Goal: Information Seeking & Learning: Learn about a topic

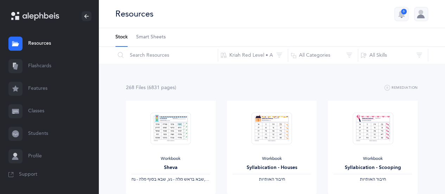
click at [43, 64] on link "Flashcards" at bounding box center [49, 66] width 98 height 23
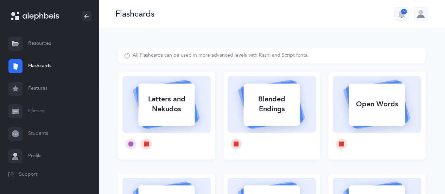
click at [380, 108] on div "Open Words" at bounding box center [377, 104] width 56 height 18
select select
select select "single"
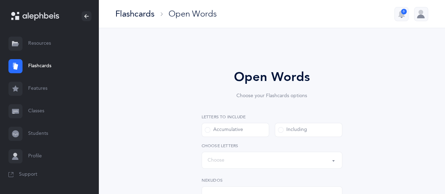
select select "all"
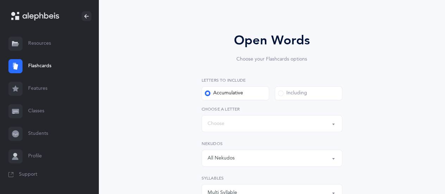
scroll to position [70, 0]
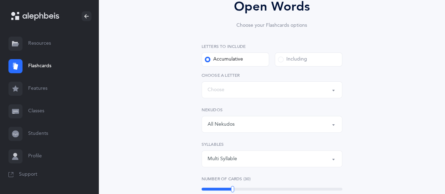
drag, startPoint x: 282, startPoint y: 57, endPoint x: 290, endPoint y: 68, distance: 13.9
click at [282, 57] on span at bounding box center [281, 60] width 6 height 6
click at [0, 0] on input "Including" at bounding box center [0, 0] width 0 height 0
click at [332, 125] on button "All Nekudos" at bounding box center [272, 124] width 141 height 17
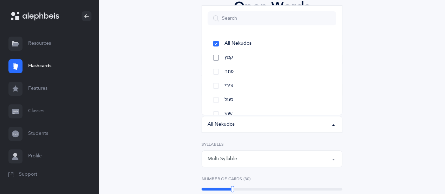
click at [216, 59] on link "קמץ" at bounding box center [272, 58] width 129 height 14
select select "28"
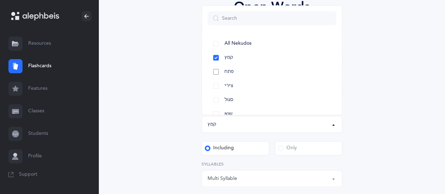
click at [217, 73] on link "פתח" at bounding box center [272, 72] width 129 height 14
click at [279, 149] on span at bounding box center [281, 148] width 6 height 6
click at [0, 0] on input "Only" at bounding box center [0, 0] width 0 height 0
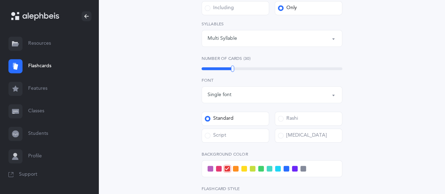
scroll to position [211, 0]
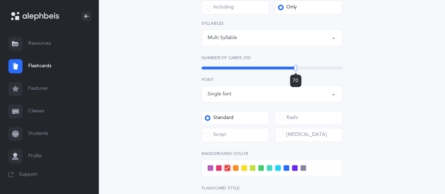
drag, startPoint x: 234, startPoint y: 66, endPoint x: 295, endPoint y: 61, distance: 61.8
click at [295, 61] on div "Number of Cards (70) 70" at bounding box center [272, 63] width 141 height 16
drag, startPoint x: 295, startPoint y: 168, endPoint x: 292, endPoint y: 170, distance: 4.1
click at [295, 168] on span at bounding box center [295, 168] width 6 height 6
click at [0, 0] on input "checkbox" at bounding box center [0, 0] width 0 height 0
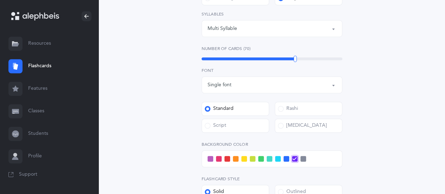
scroll to position [317, 0]
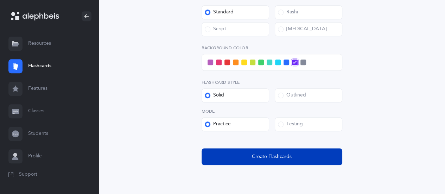
click at [272, 158] on span "Create Flashcards" at bounding box center [272, 156] width 40 height 7
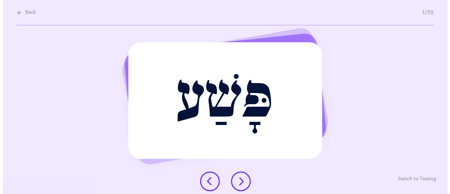
scroll to position [0, 0]
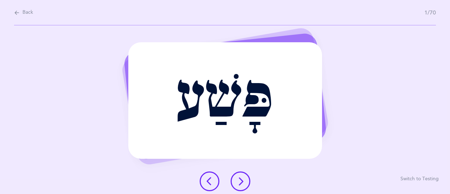
click at [187, 168] on div "פָּשַׁע Report incorrect word Switch to Testing" at bounding box center [225, 109] width 450 height 168
click at [242, 183] on icon at bounding box center [240, 181] width 8 height 8
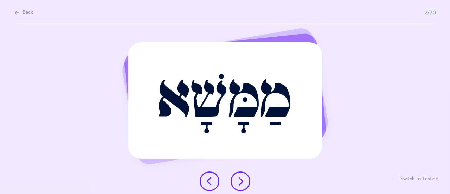
click at [243, 179] on icon at bounding box center [240, 181] width 8 height 8
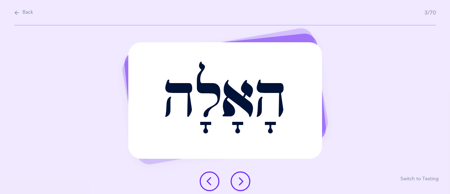
click at [235, 183] on button at bounding box center [241, 181] width 20 height 20
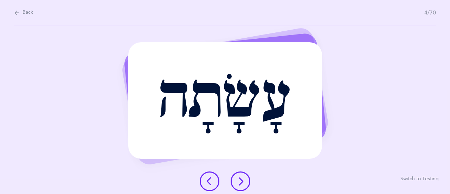
click at [242, 183] on icon at bounding box center [240, 181] width 8 height 8
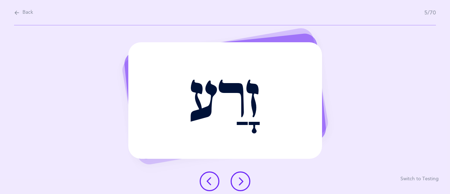
click at [242, 183] on icon at bounding box center [240, 181] width 8 height 8
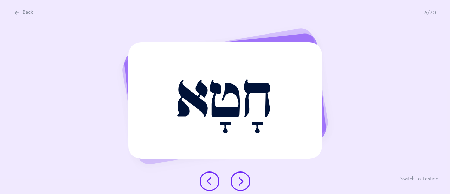
click at [243, 181] on icon at bounding box center [240, 181] width 8 height 8
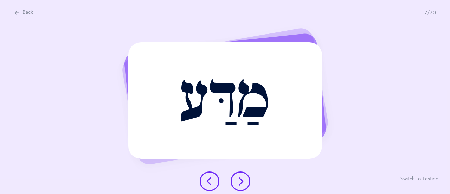
click at [243, 181] on icon at bounding box center [240, 181] width 8 height 8
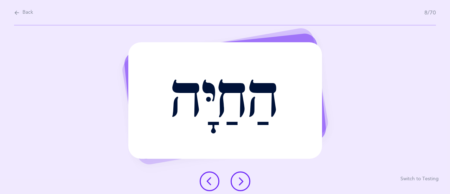
drag, startPoint x: 117, startPoint y: 98, endPoint x: 95, endPoint y: 93, distance: 22.4
click at [116, 97] on div "הַחַיָּה Report incorrect word Switch to Testing" at bounding box center [225, 109] width 450 height 168
click at [239, 184] on icon at bounding box center [240, 181] width 8 height 8
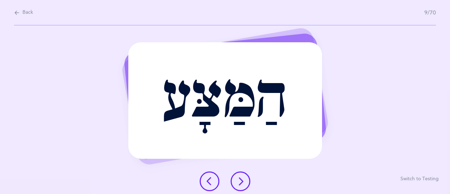
click at [239, 183] on icon at bounding box center [240, 181] width 8 height 8
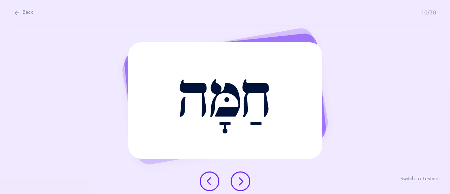
click at [239, 183] on icon at bounding box center [240, 181] width 8 height 8
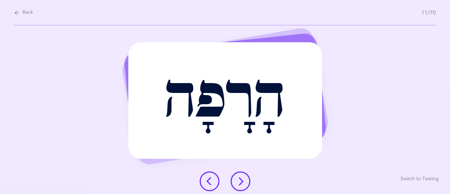
click at [237, 178] on icon at bounding box center [240, 181] width 8 height 8
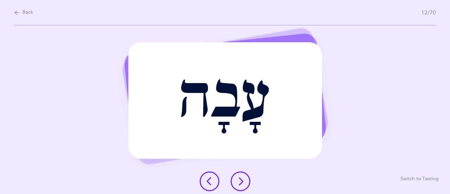
click at [243, 178] on icon at bounding box center [240, 181] width 8 height 8
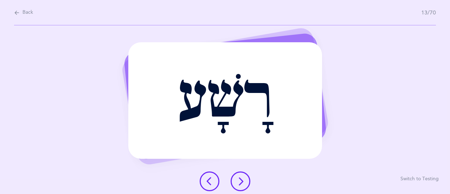
click at [239, 176] on button at bounding box center [241, 181] width 20 height 20
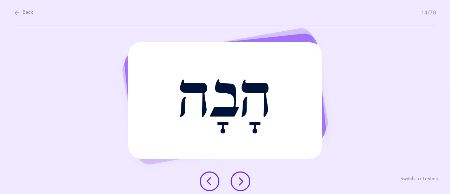
click at [238, 185] on button at bounding box center [241, 181] width 20 height 20
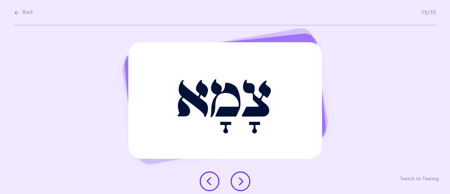
click at [238, 174] on button at bounding box center [241, 181] width 20 height 20
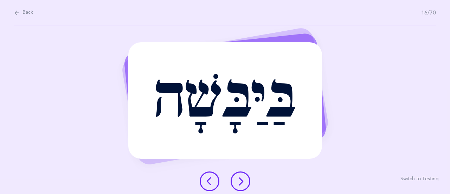
click at [241, 182] on icon at bounding box center [240, 181] width 8 height 8
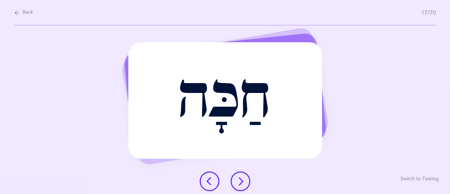
click at [247, 182] on button at bounding box center [241, 181] width 20 height 20
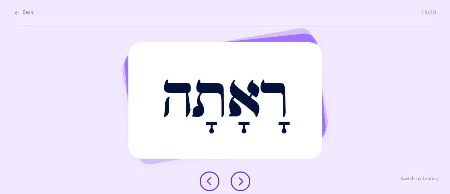
drag, startPoint x: 360, startPoint y: 140, endPoint x: 358, endPoint y: 135, distance: 4.6
click at [360, 140] on div "רָאָתָה Report incorrect word Switch to Testing" at bounding box center [225, 109] width 450 height 168
click at [236, 183] on icon at bounding box center [240, 181] width 8 height 8
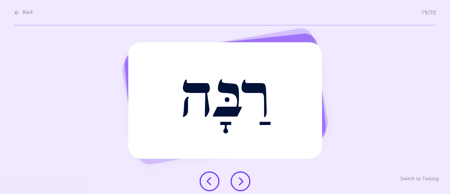
click at [243, 178] on icon at bounding box center [240, 181] width 8 height 8
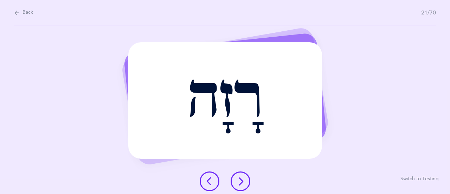
click at [243, 178] on icon at bounding box center [240, 181] width 8 height 8
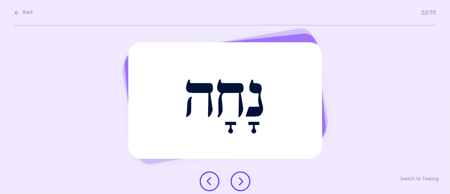
click at [236, 183] on button at bounding box center [241, 181] width 20 height 20
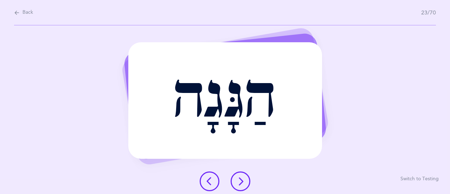
click at [237, 177] on icon at bounding box center [240, 181] width 8 height 8
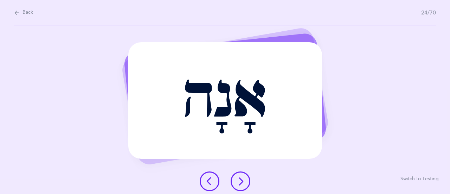
click at [242, 177] on icon at bounding box center [240, 181] width 8 height 8
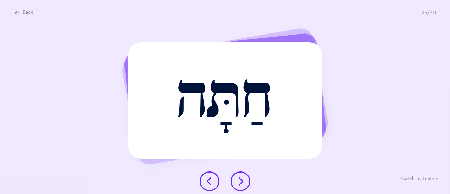
click at [243, 177] on icon at bounding box center [240, 181] width 8 height 8
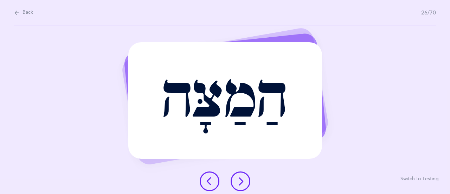
click at [243, 177] on icon at bounding box center [240, 181] width 8 height 8
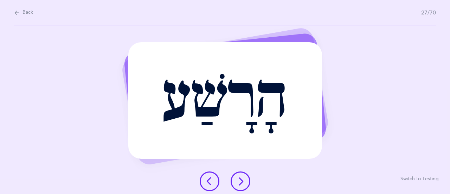
click at [235, 178] on button at bounding box center [241, 181] width 20 height 20
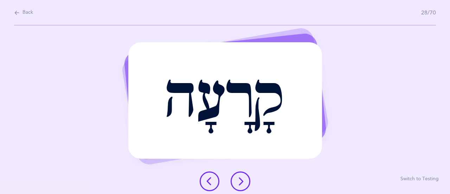
drag, startPoint x: 240, startPoint y: 180, endPoint x: 242, endPoint y: 177, distance: 4.4
click at [240, 179] on icon at bounding box center [240, 181] width 8 height 8
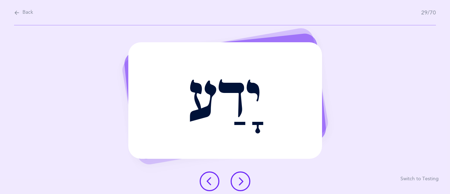
click at [239, 179] on icon at bounding box center [240, 181] width 8 height 8
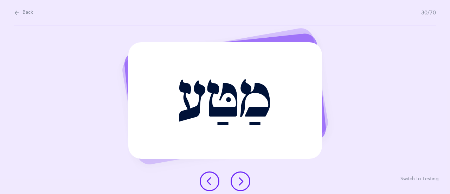
click at [243, 181] on icon at bounding box center [240, 181] width 8 height 8
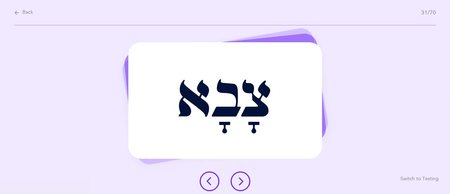
click at [245, 176] on button at bounding box center [241, 181] width 20 height 20
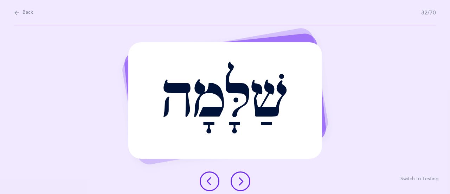
click at [241, 182] on icon at bounding box center [240, 181] width 8 height 8
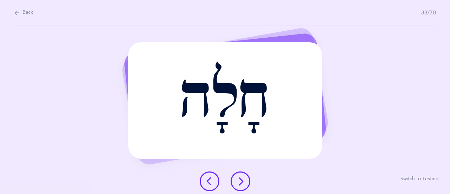
click at [233, 184] on button at bounding box center [241, 181] width 20 height 20
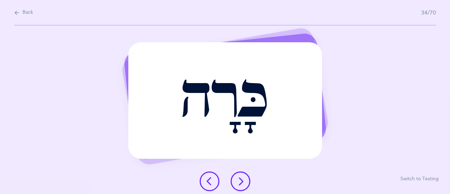
click at [246, 171] on div at bounding box center [225, 181] width 62 height 20
drag, startPoint x: 243, startPoint y: 178, endPoint x: 244, endPoint y: 174, distance: 3.6
click at [244, 177] on icon at bounding box center [240, 181] width 8 height 8
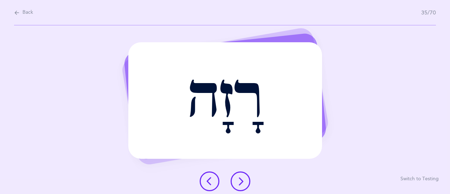
drag, startPoint x: 242, startPoint y: 178, endPoint x: 242, endPoint y: 173, distance: 4.9
click at [242, 177] on icon at bounding box center [240, 181] width 8 height 8
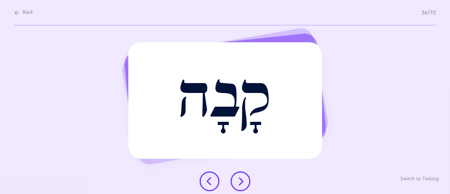
drag, startPoint x: 244, startPoint y: 180, endPoint x: 249, endPoint y: 167, distance: 14.7
click at [244, 180] on icon at bounding box center [240, 181] width 8 height 8
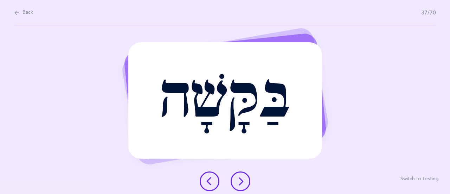
click at [244, 177] on button at bounding box center [241, 181] width 20 height 20
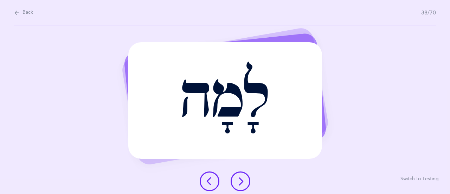
click at [241, 182] on icon at bounding box center [240, 181] width 8 height 8
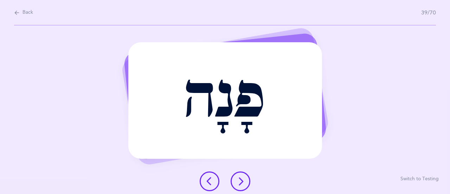
click at [242, 183] on icon at bounding box center [240, 181] width 8 height 8
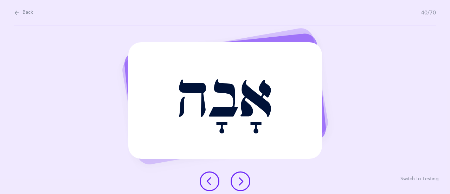
drag, startPoint x: 239, startPoint y: 179, endPoint x: 234, endPoint y: 177, distance: 5.7
click at [239, 179] on icon at bounding box center [240, 181] width 8 height 8
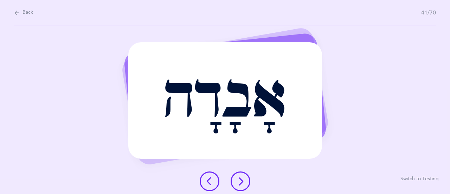
click at [242, 185] on icon at bounding box center [240, 181] width 8 height 8
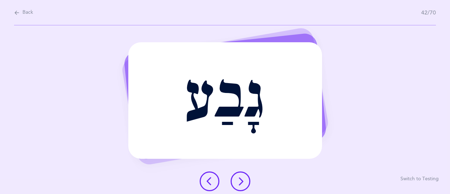
click at [241, 179] on icon at bounding box center [240, 181] width 8 height 8
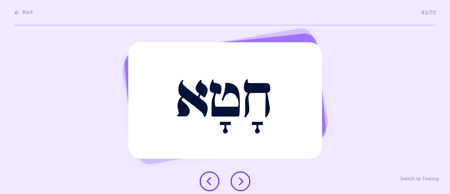
click at [236, 175] on button at bounding box center [241, 181] width 20 height 20
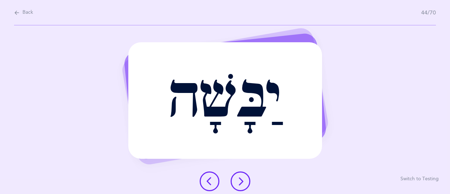
click at [236, 175] on button at bounding box center [241, 181] width 20 height 20
